Goal: Task Accomplishment & Management: Use online tool/utility

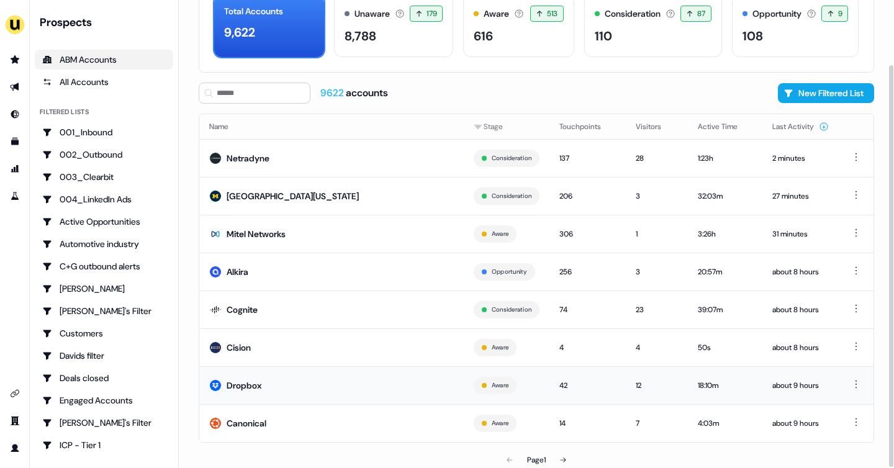
scroll to position [75, 0]
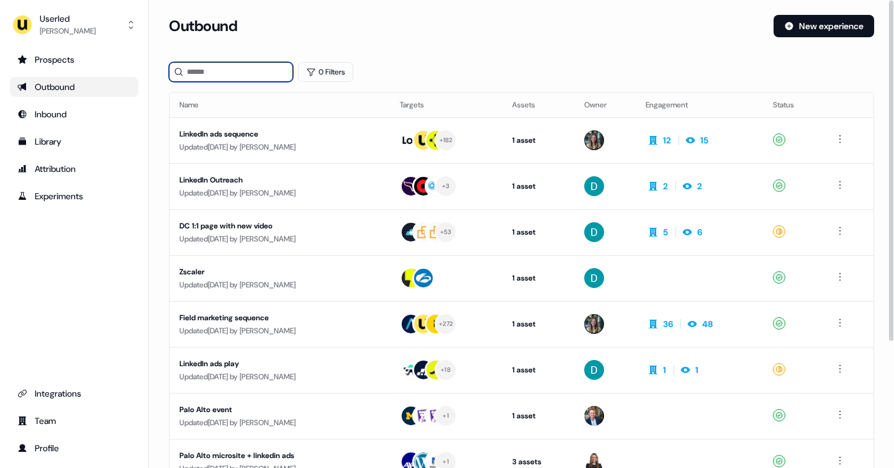
click at [223, 68] on input at bounding box center [231, 72] width 124 height 20
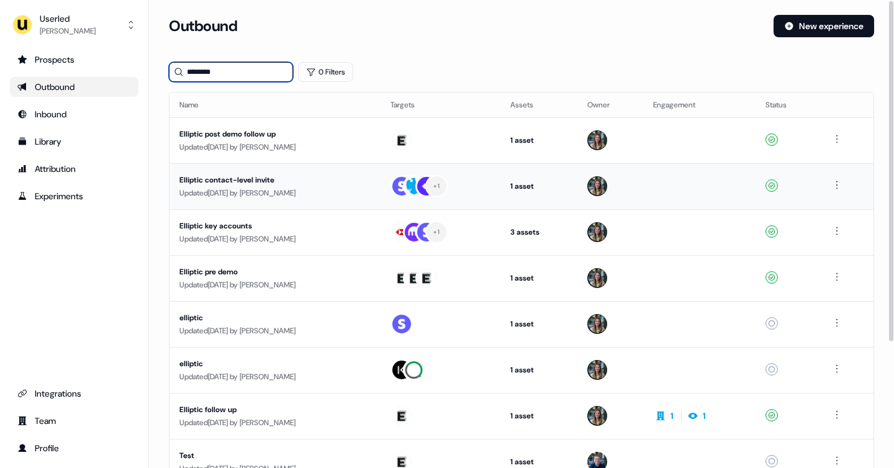
scroll to position [7, 0]
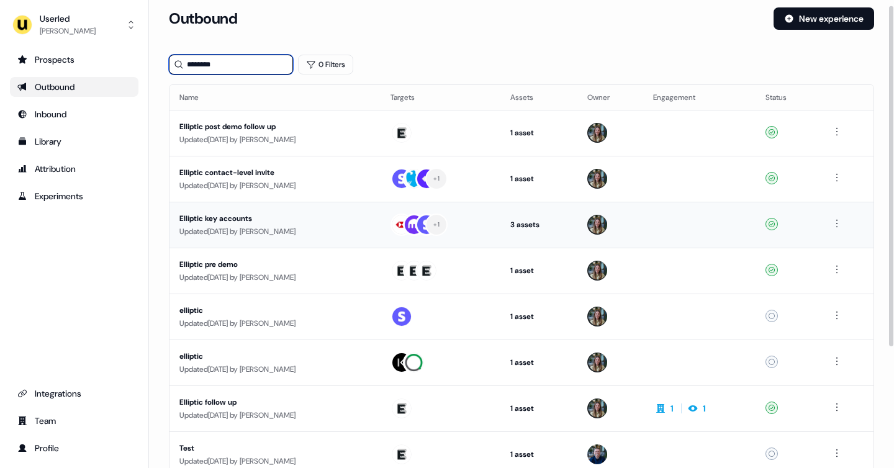
type input "********"
click at [301, 229] on div "Updated [DATE] by [PERSON_NAME]" at bounding box center [274, 231] width 191 height 12
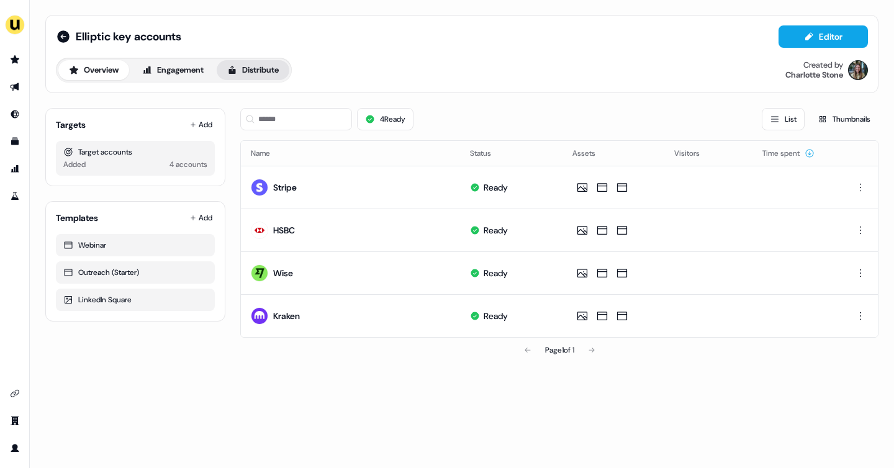
click at [247, 76] on button "Distribute" at bounding box center [253, 70] width 73 height 20
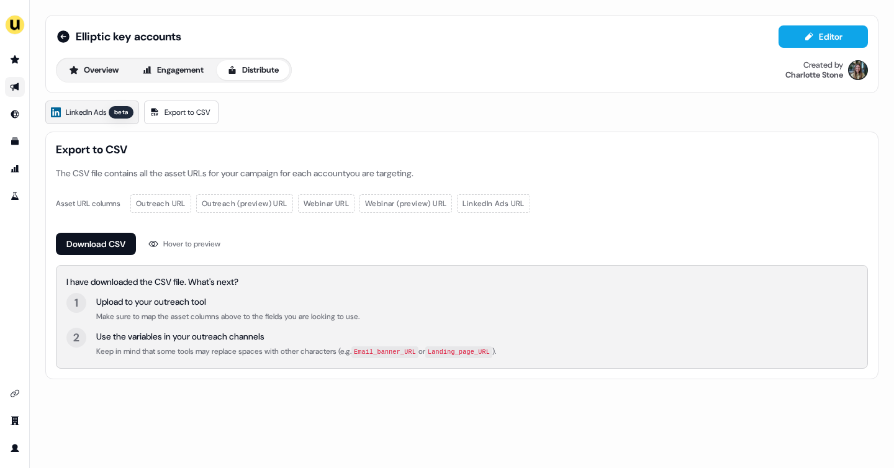
click at [102, 107] on span "LinkedIn Ads" at bounding box center [86, 112] width 40 height 12
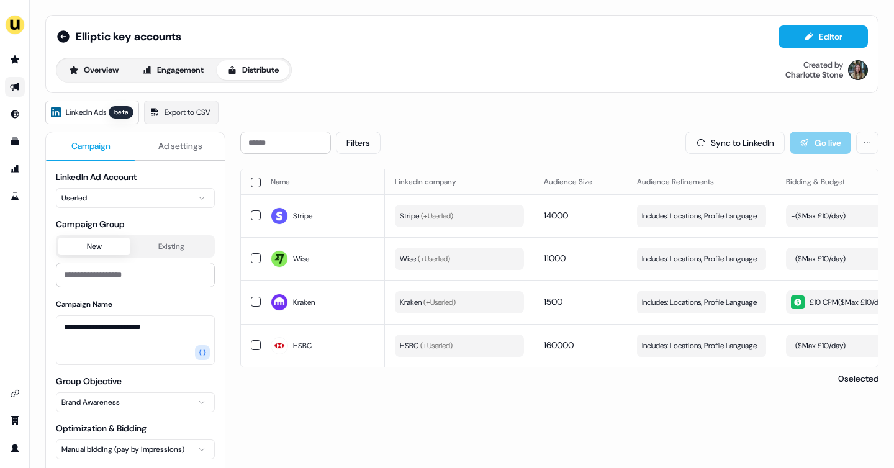
click at [19, 83] on icon "Go to outbound experience" at bounding box center [15, 87] width 10 height 10
